Goal: Task Accomplishment & Management: Manage account settings

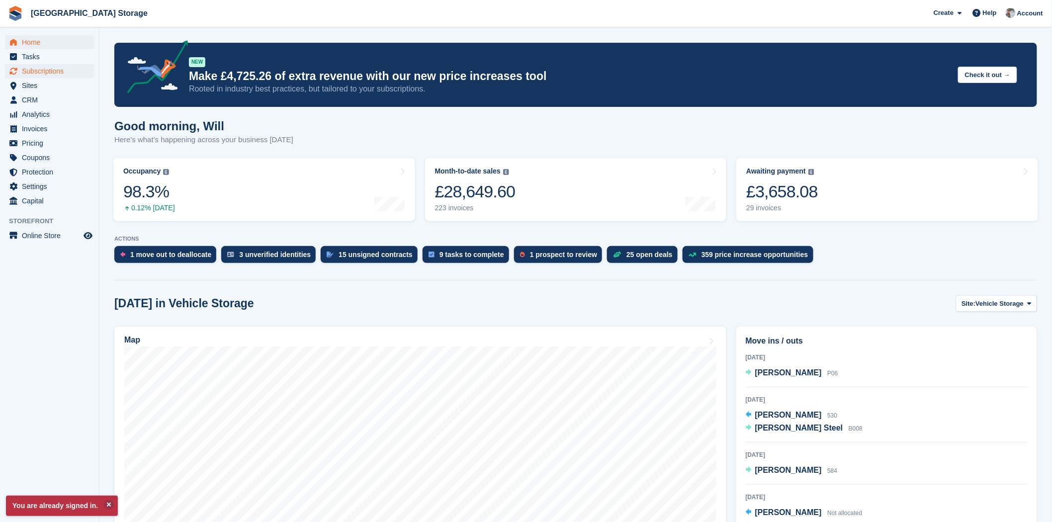
click at [68, 69] on span "Subscriptions" at bounding box center [52, 71] width 60 height 14
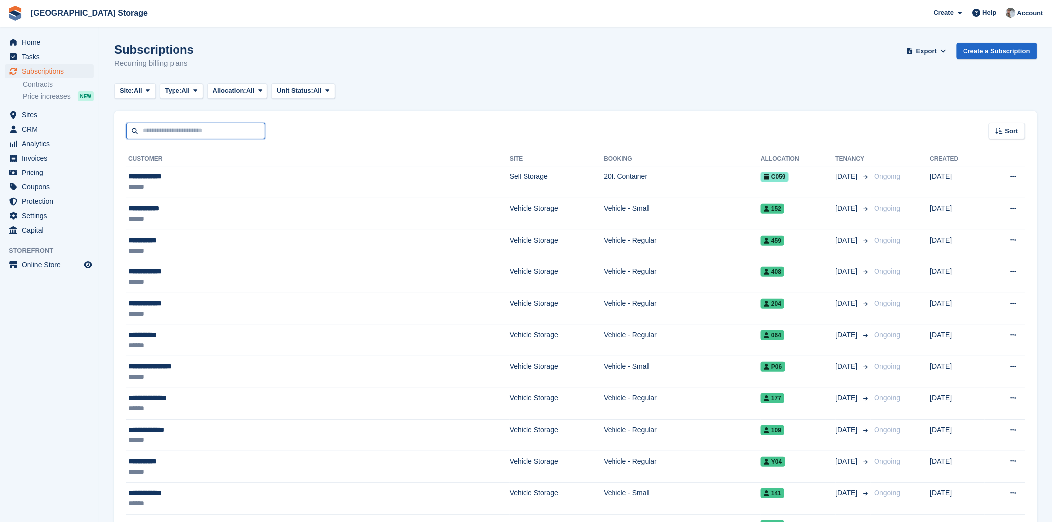
click at [172, 138] on input "text" at bounding box center [195, 131] width 139 height 16
type input "*******"
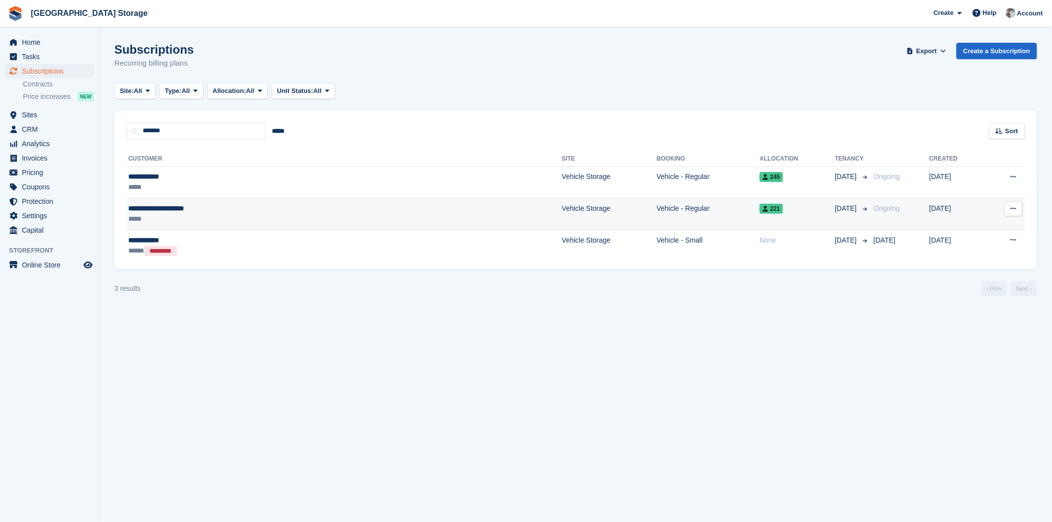
click at [247, 217] on div "*****" at bounding box center [239, 219] width 222 height 10
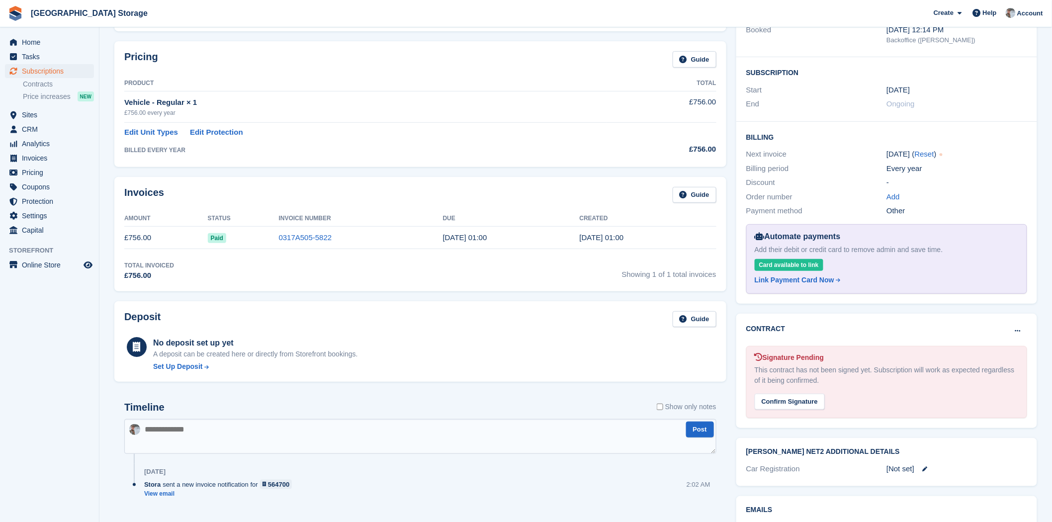
scroll to position [220, 0]
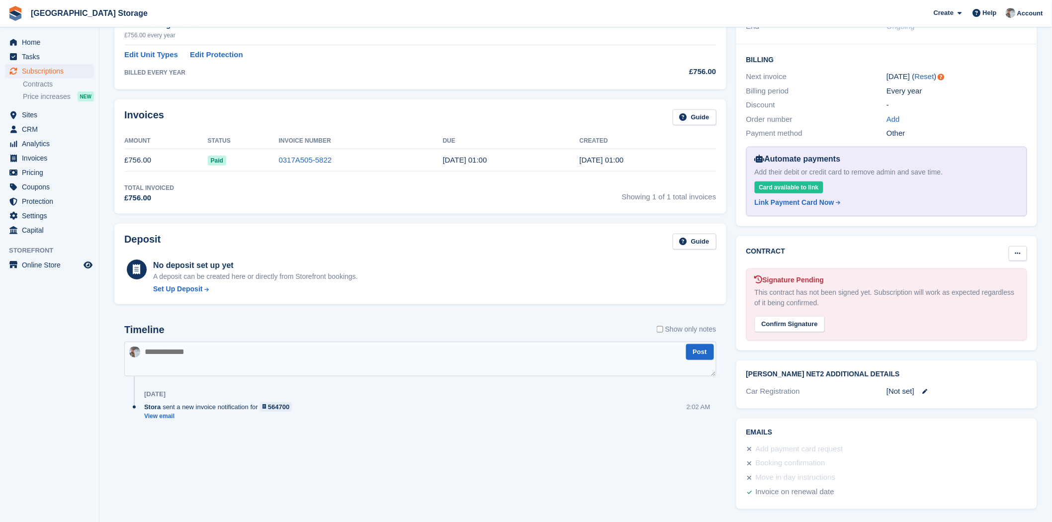
click at [1020, 252] on icon at bounding box center [1017, 253] width 5 height 6
drag, startPoint x: 970, startPoint y: 272, endPoint x: 577, endPoint y: 63, distance: 445.3
click at [970, 272] on p "Mark as N/A" at bounding box center [979, 272] width 87 height 13
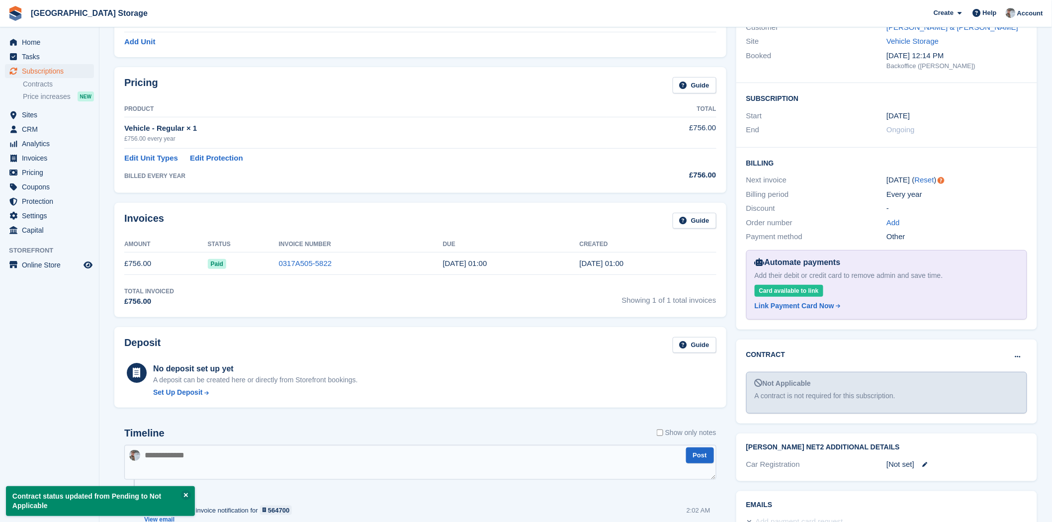
scroll to position [0, 0]
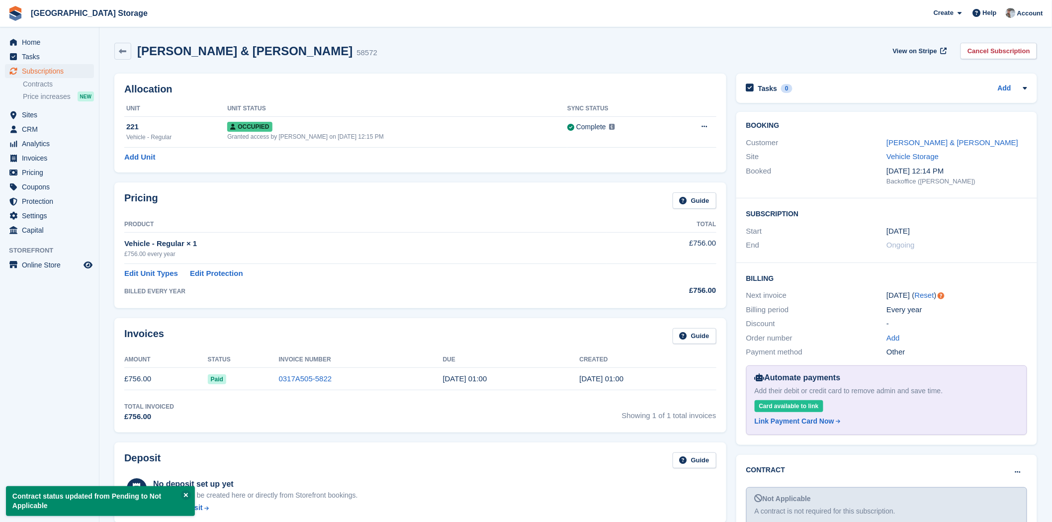
click at [458, 54] on div "Paul & Barbara Hillman 58572 View on Stripe Cancel Subscription" at bounding box center [575, 51] width 923 height 17
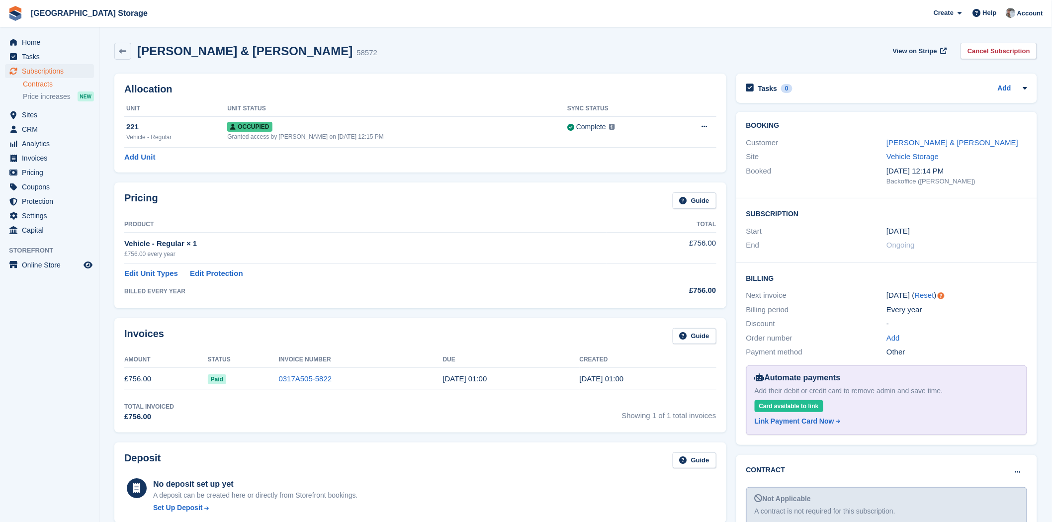
click at [49, 83] on link "Contracts" at bounding box center [58, 84] width 71 height 9
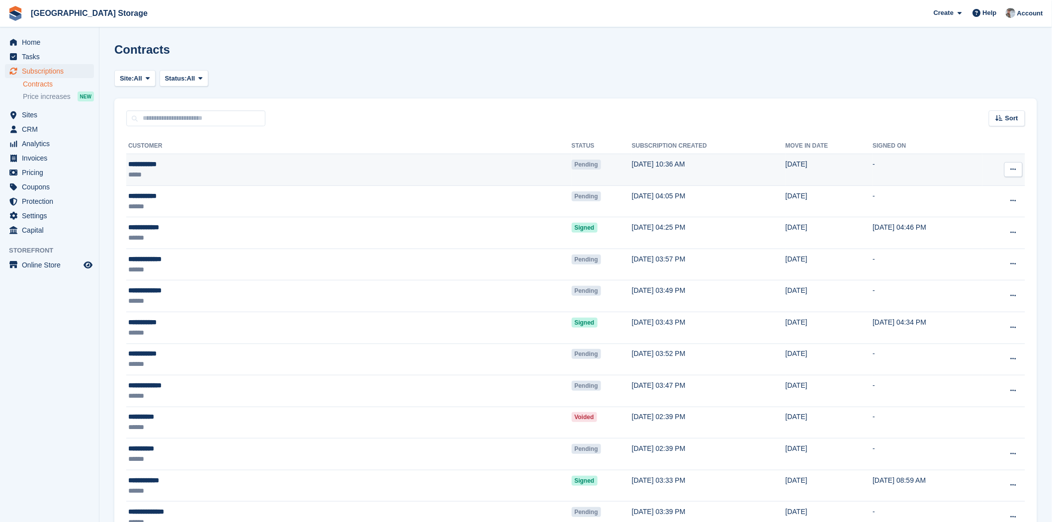
click at [632, 165] on td "[DATE] 10:36 AM" at bounding box center [709, 170] width 154 height 32
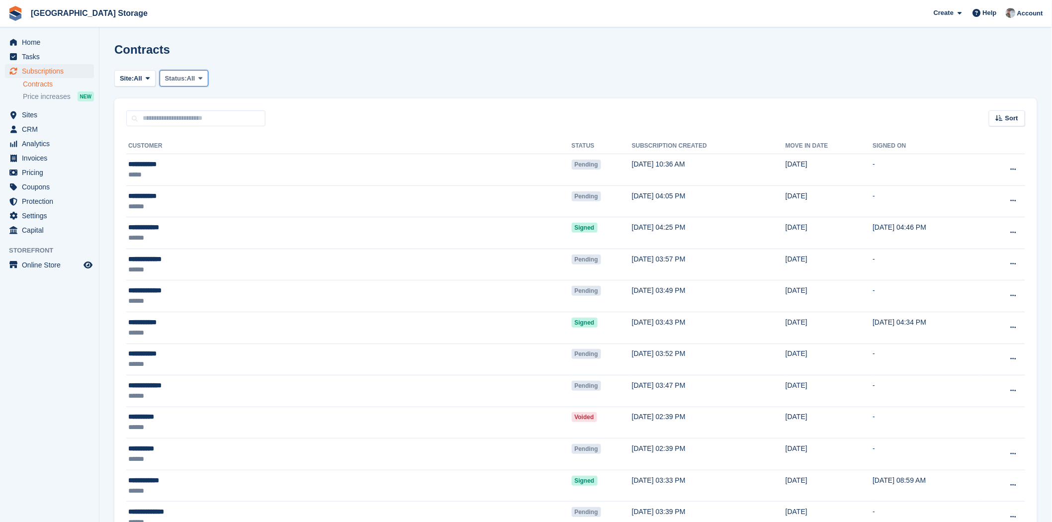
click at [187, 77] on span "Status:" at bounding box center [176, 79] width 22 height 10
click at [202, 102] on link "Pending" at bounding box center [207, 102] width 87 height 18
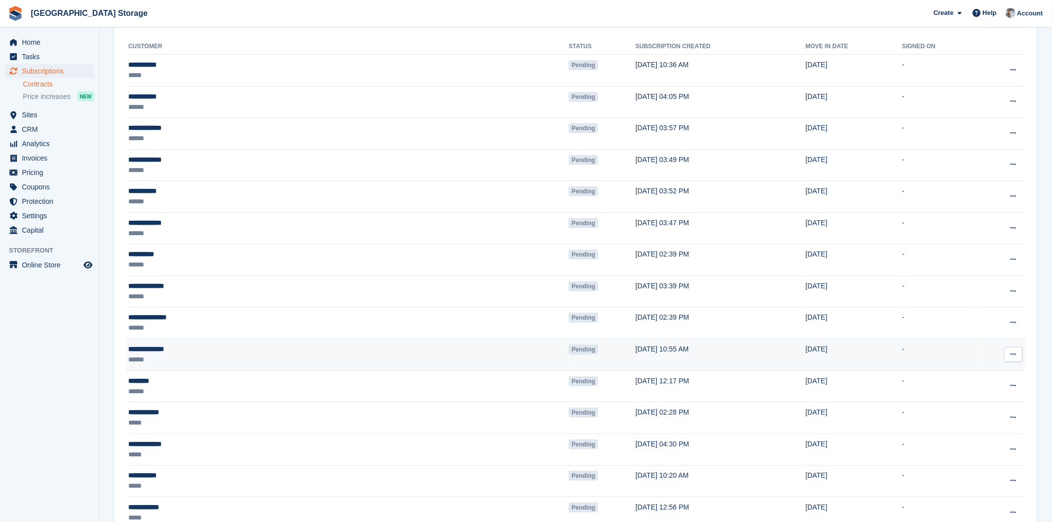
scroll to position [157, 0]
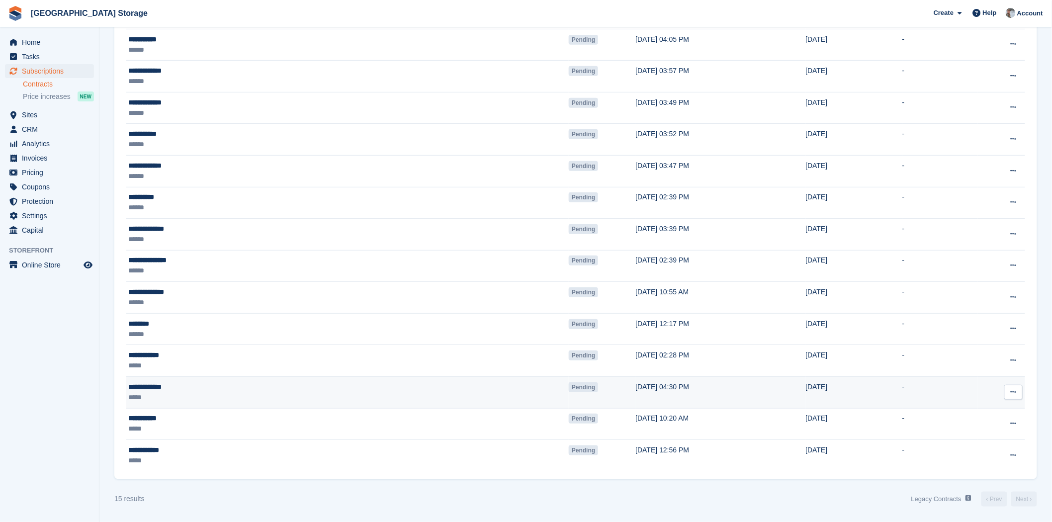
click at [1016, 389] on button at bounding box center [1013, 392] width 18 height 15
click at [976, 410] on p "View contact" at bounding box center [975, 411] width 87 height 13
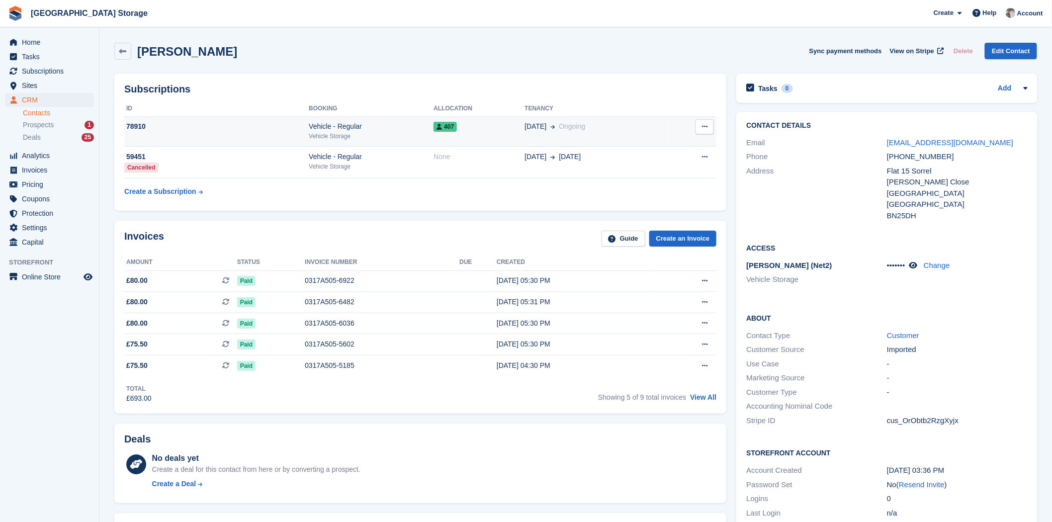
click at [524, 133] on td "25 Mar Ongoing" at bounding box center [595, 131] width 143 height 30
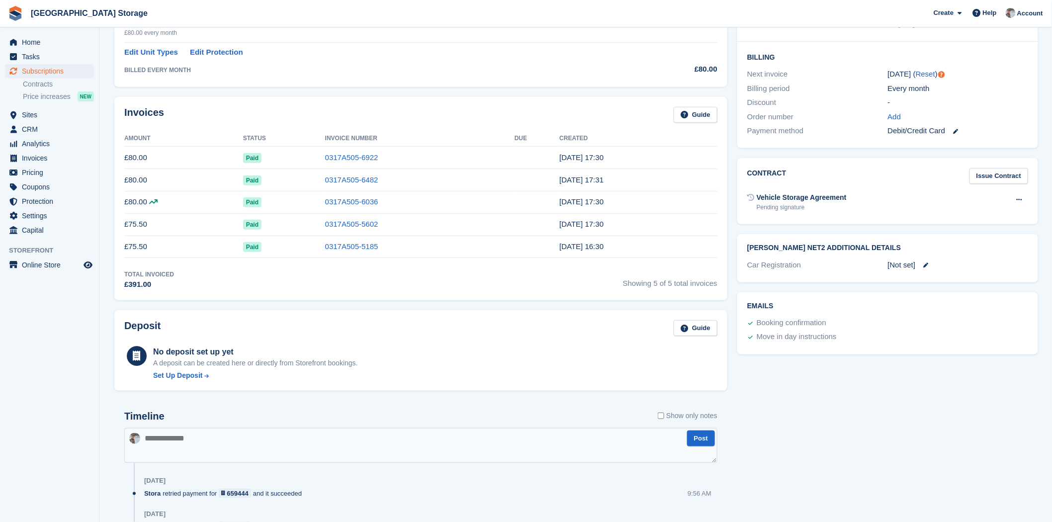
scroll to position [221, 0]
click at [1023, 204] on button at bounding box center [1019, 200] width 18 height 15
click at [1003, 215] on p "Void contract" at bounding box center [980, 219] width 87 height 13
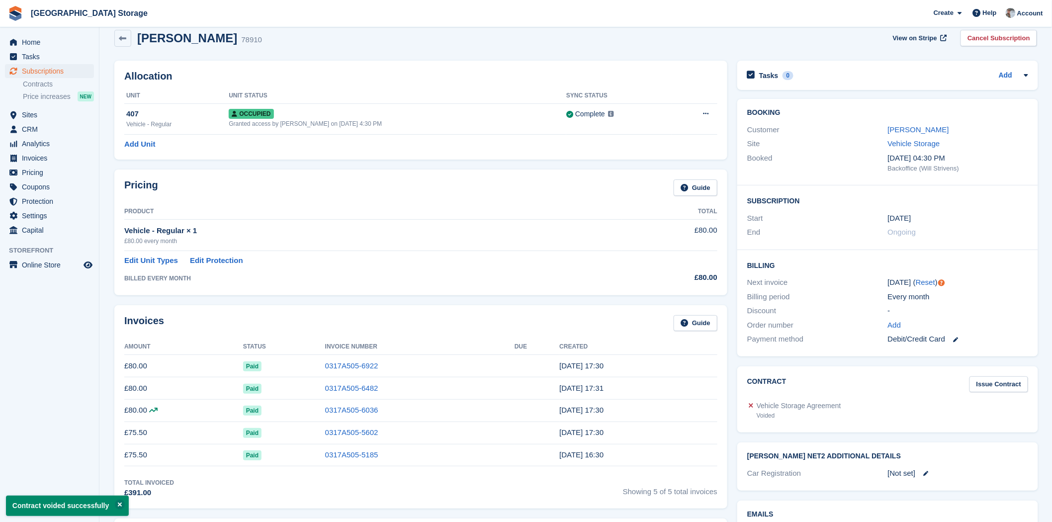
scroll to position [0, 0]
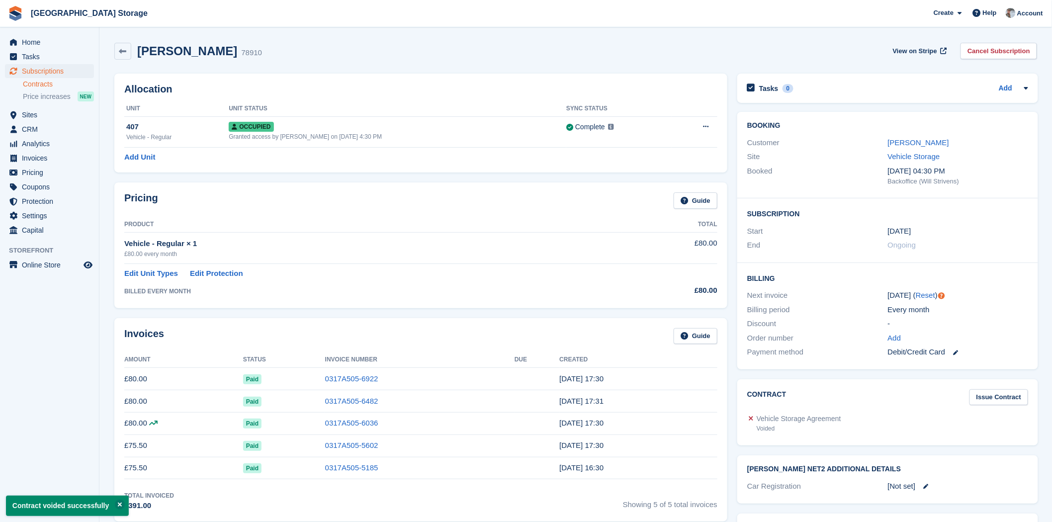
click at [40, 83] on link "Contracts" at bounding box center [58, 84] width 71 height 9
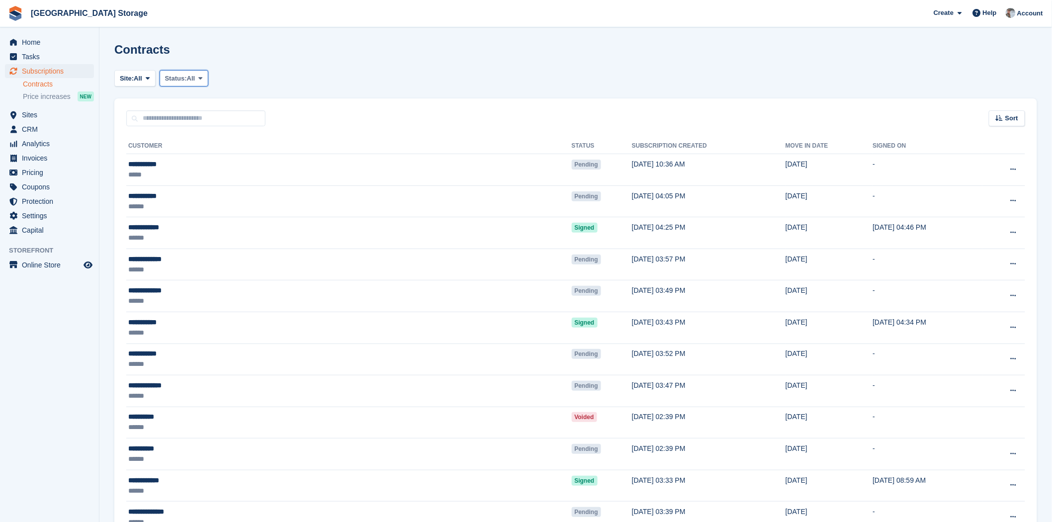
click at [174, 78] on span "Status:" at bounding box center [176, 79] width 22 height 10
click at [185, 104] on link "Pending" at bounding box center [207, 102] width 87 height 18
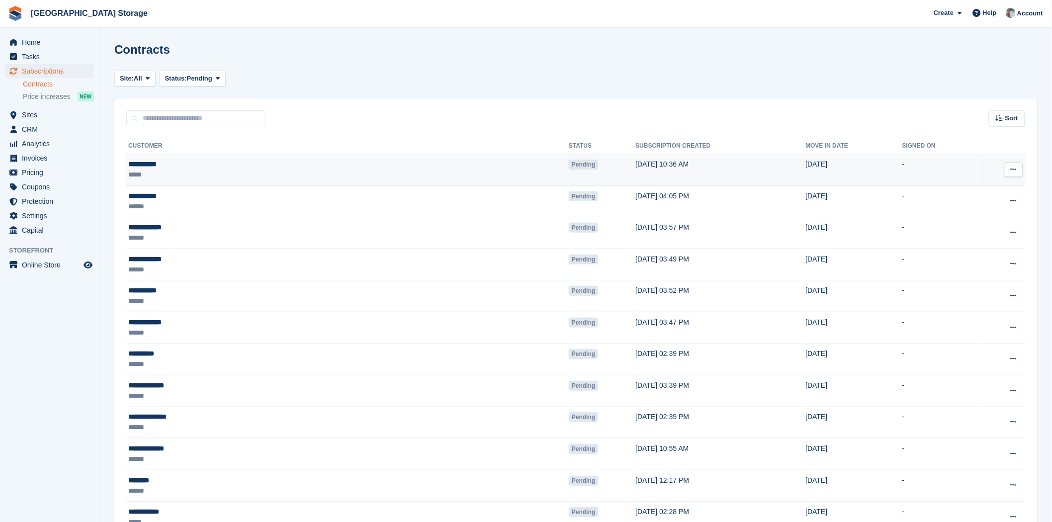
click at [276, 172] on div "*****" at bounding box center [224, 175] width 193 height 10
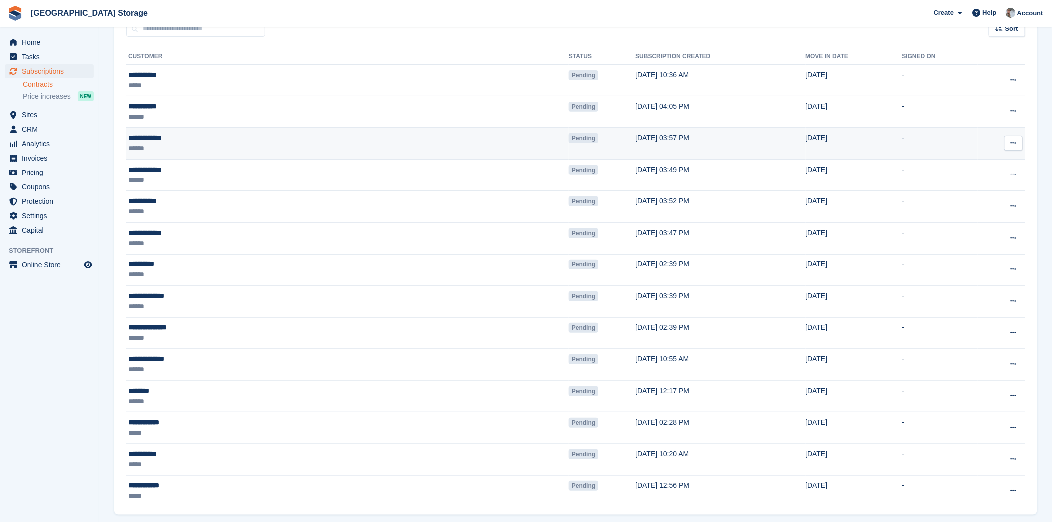
scroll to position [126, 0]
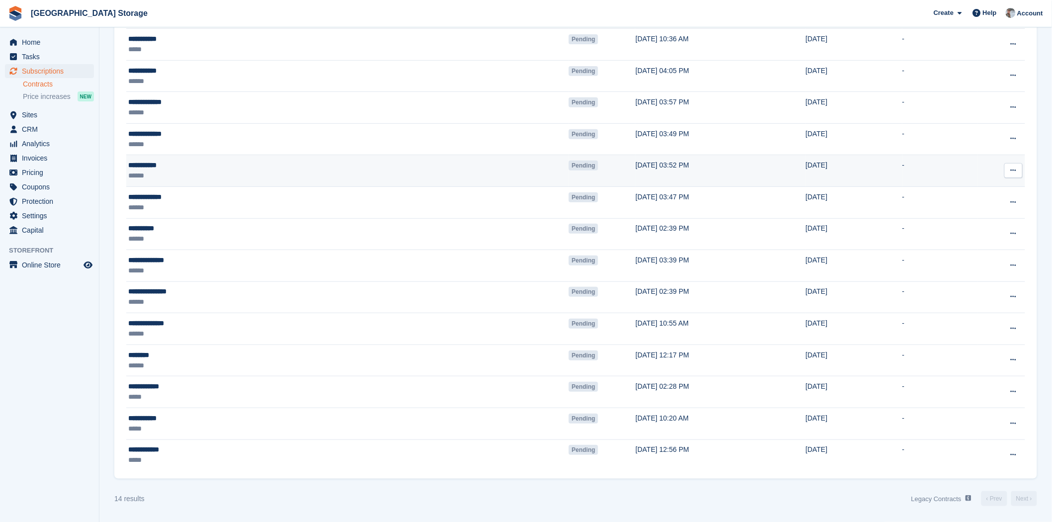
click at [569, 172] on td "Pending" at bounding box center [602, 171] width 67 height 32
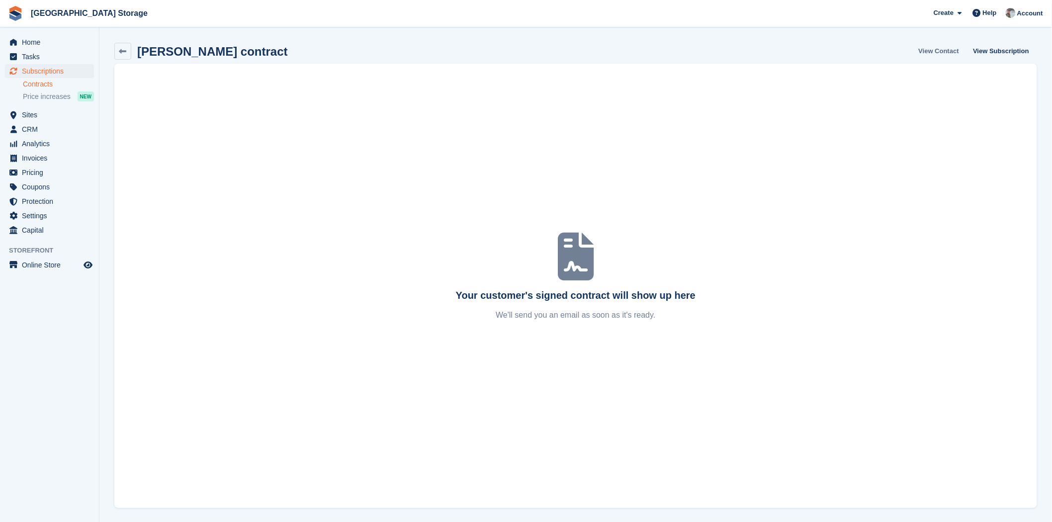
click at [957, 51] on link "View Contact" at bounding box center [939, 51] width 48 height 16
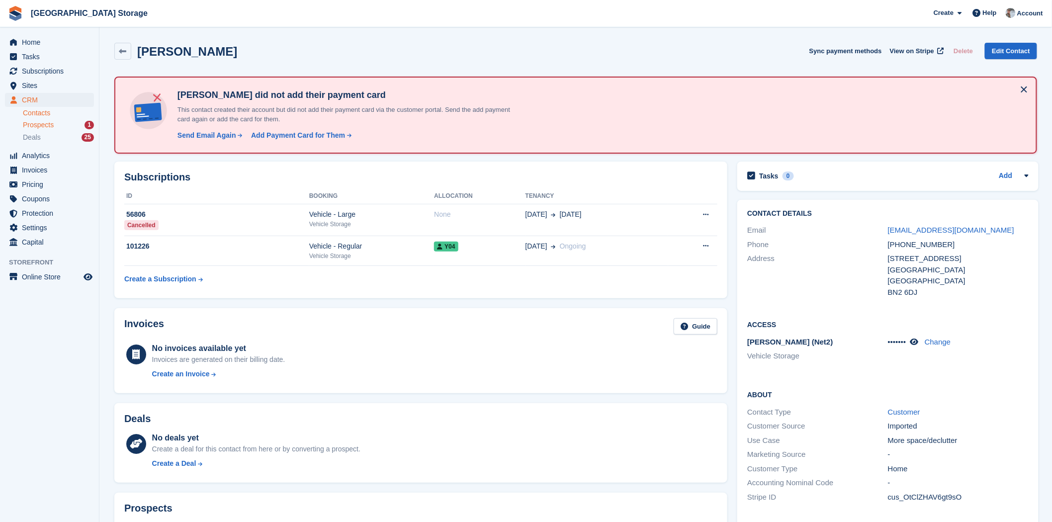
click at [48, 126] on span "Prospects" at bounding box center [38, 124] width 31 height 9
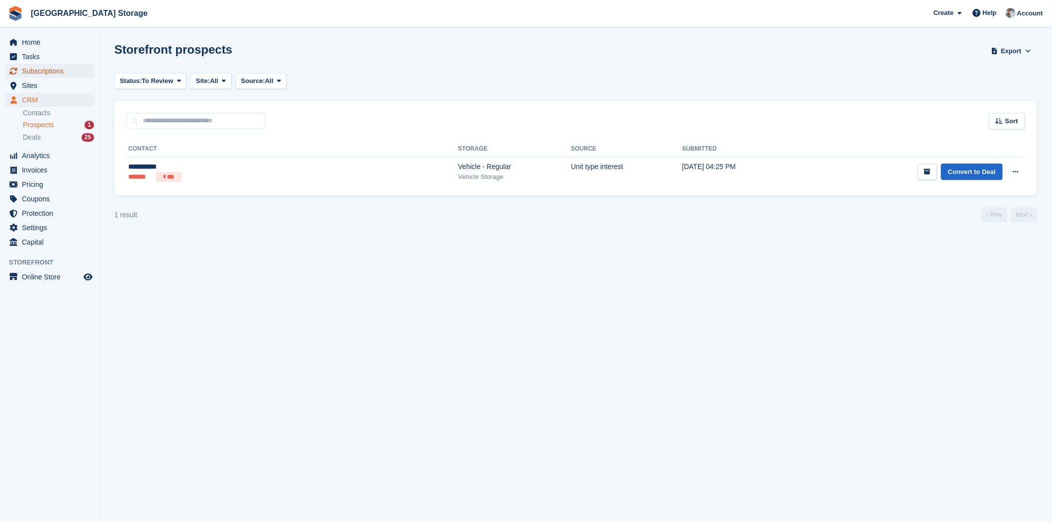
click at [43, 68] on span "Subscriptions" at bounding box center [52, 71] width 60 height 14
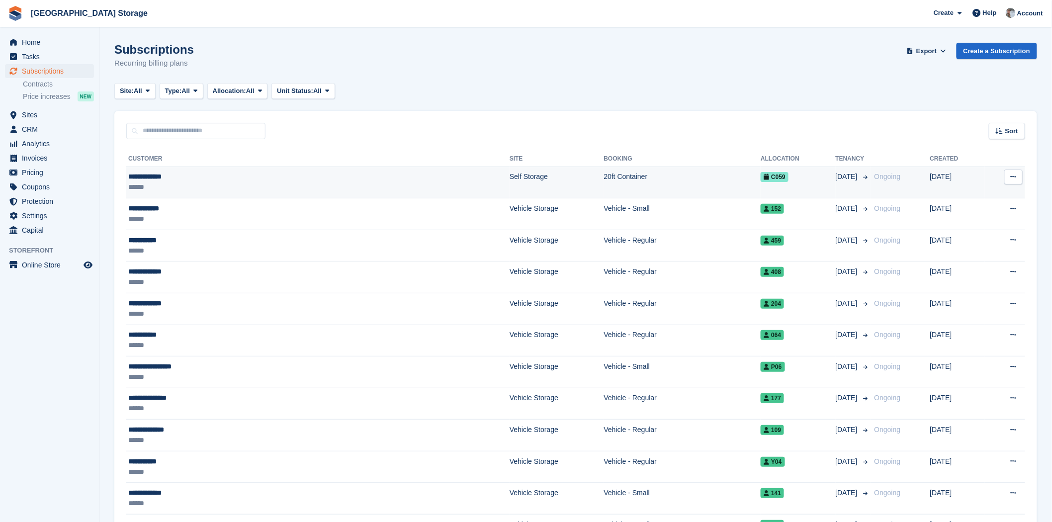
click at [604, 189] on td "20ft Container" at bounding box center [682, 183] width 157 height 32
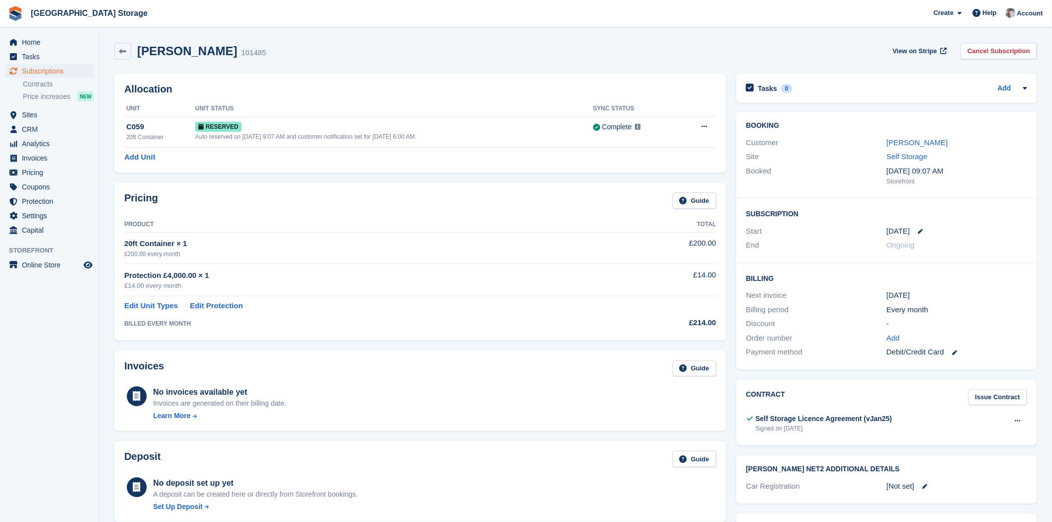
click at [212, 307] on link "Edit Protection" at bounding box center [216, 305] width 53 height 11
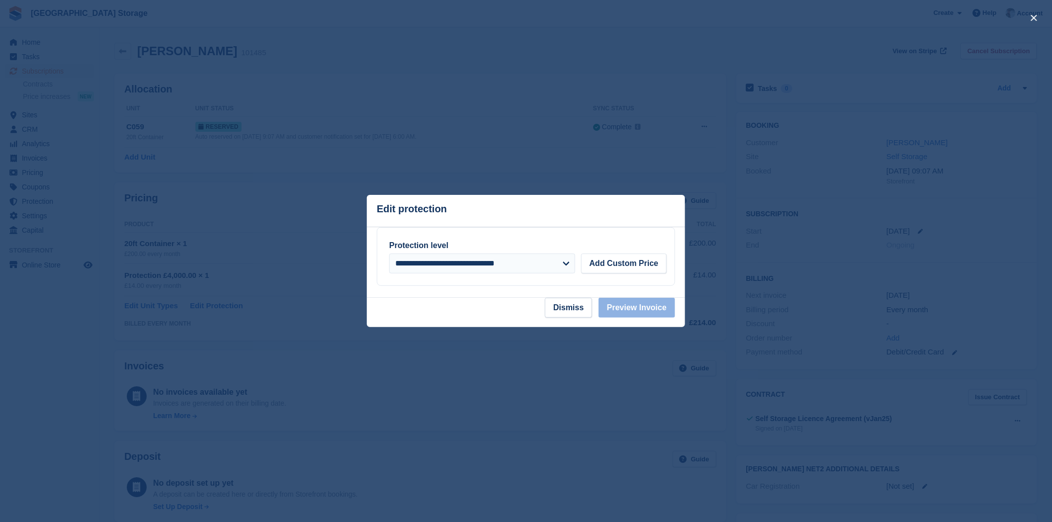
click at [543, 274] on div "**********" at bounding box center [525, 257] width 297 height 58
click at [543, 266] on select "**********" at bounding box center [482, 264] width 186 height 20
select select
click at [389, 254] on select "**********" at bounding box center [482, 264] width 186 height 20
click at [645, 312] on button "Preview Invoice" at bounding box center [637, 308] width 77 height 20
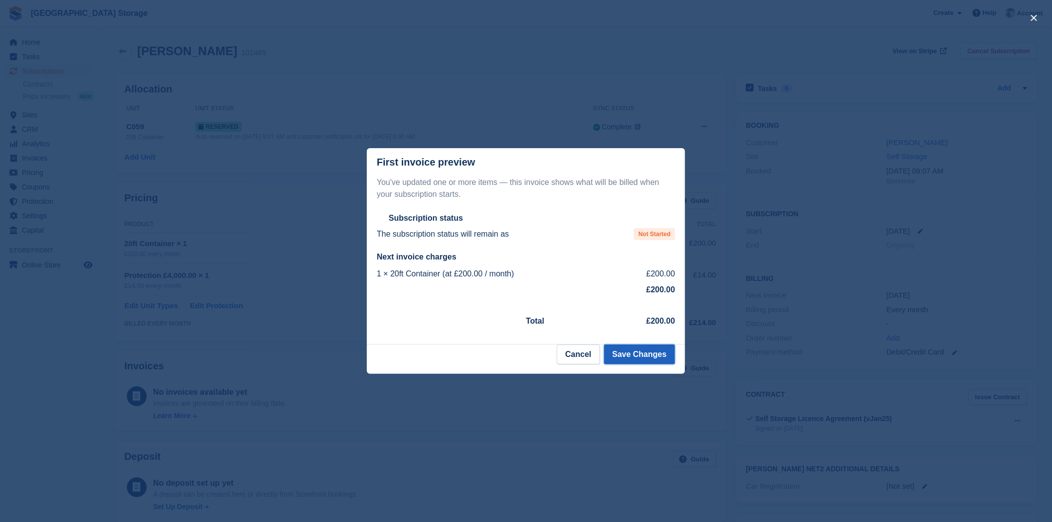
click at [645, 353] on button "Save Changes" at bounding box center [639, 355] width 71 height 20
